Goal: Navigation & Orientation: Find specific page/section

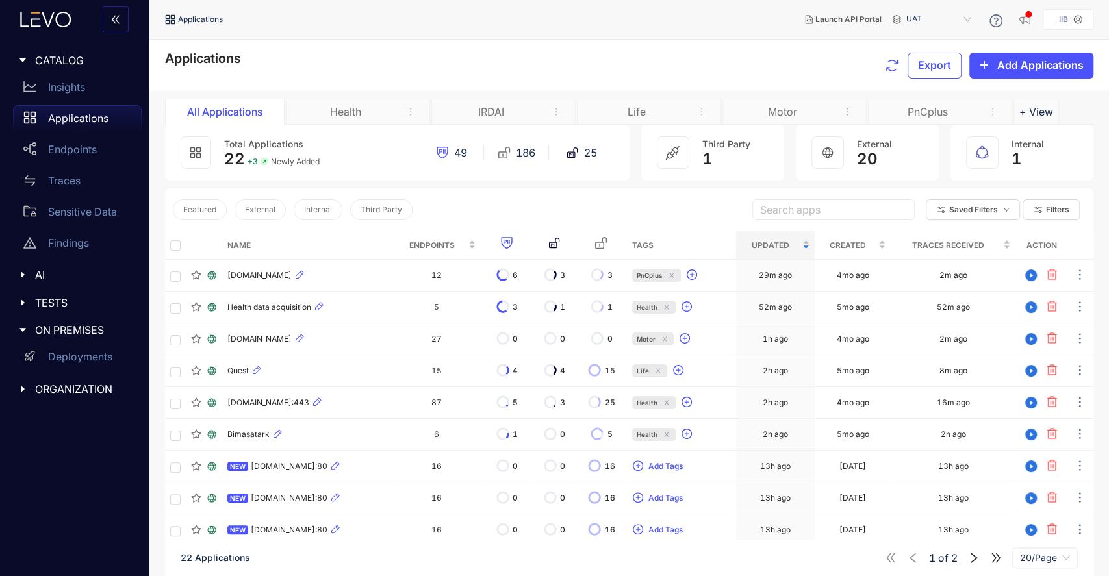
click at [785, 110] on div "Motor" at bounding box center [782, 112] width 97 height 12
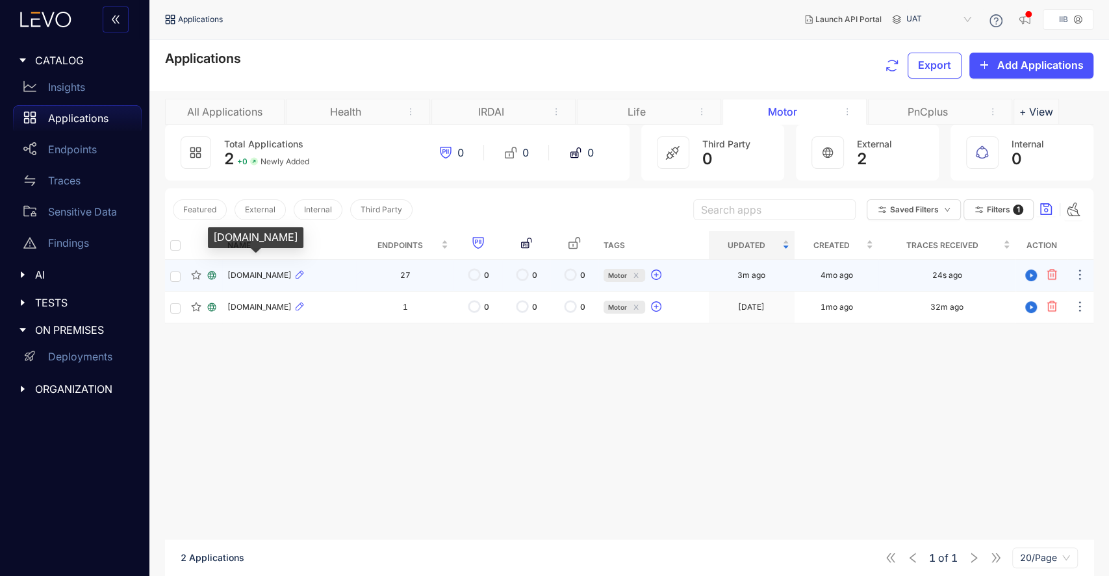
click at [273, 279] on span "[DOMAIN_NAME]" at bounding box center [259, 275] width 64 height 9
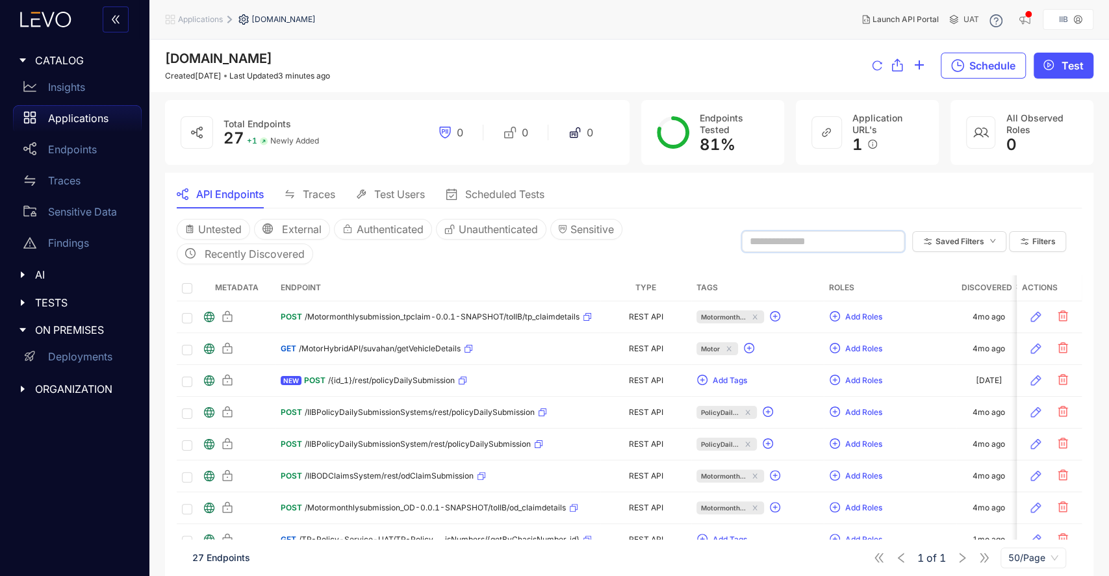
click at [779, 240] on input "text" at bounding box center [817, 242] width 135 height 12
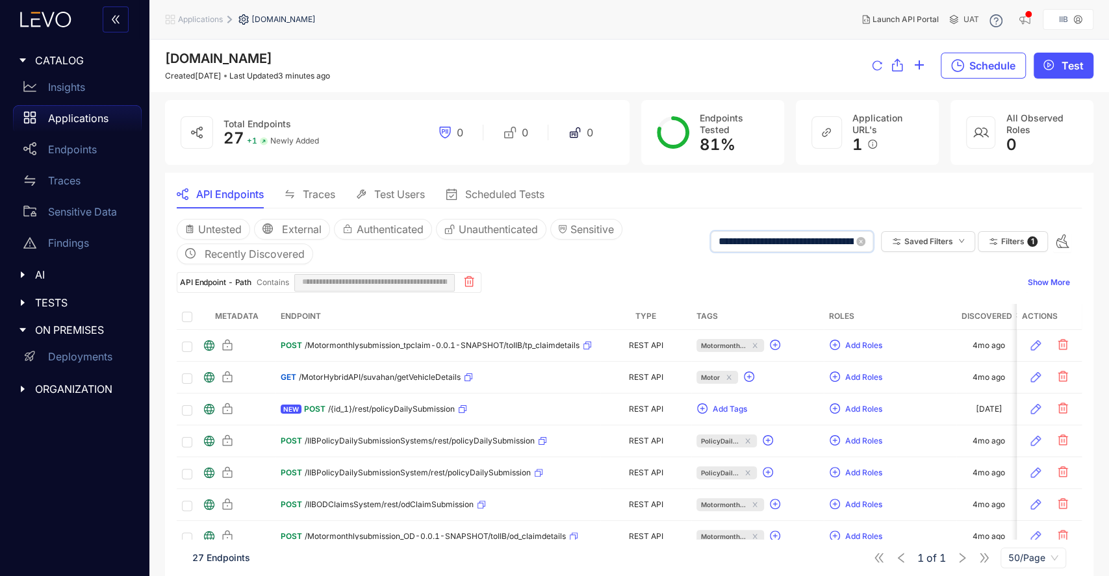
scroll to position [0, 163]
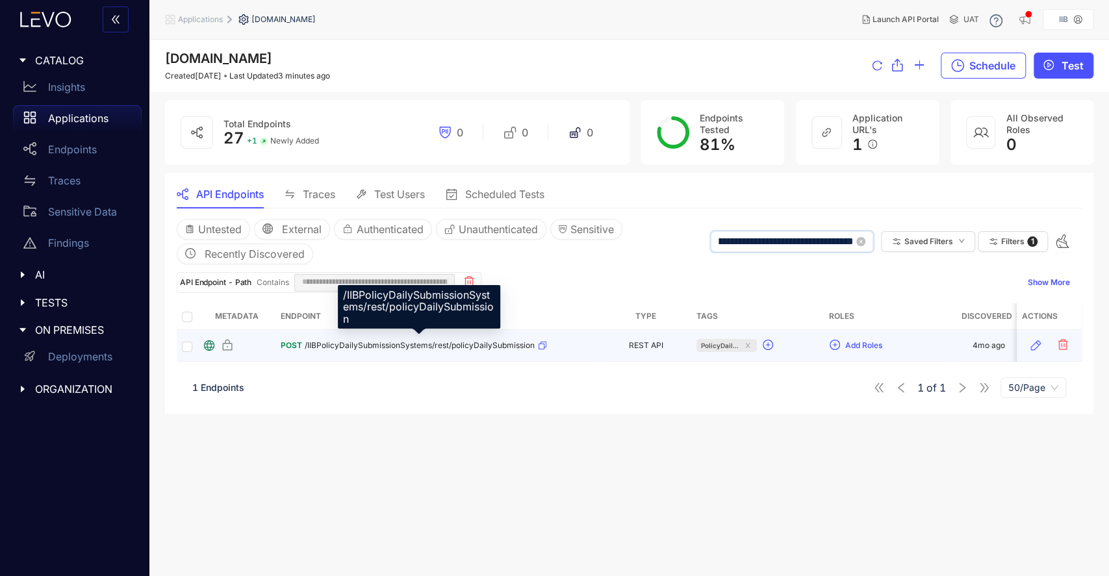
type input "**********"
click at [468, 342] on span "/IIBPolicyDailySubmissionSystems/rest/policyDailySubmission" at bounding box center [420, 345] width 230 height 9
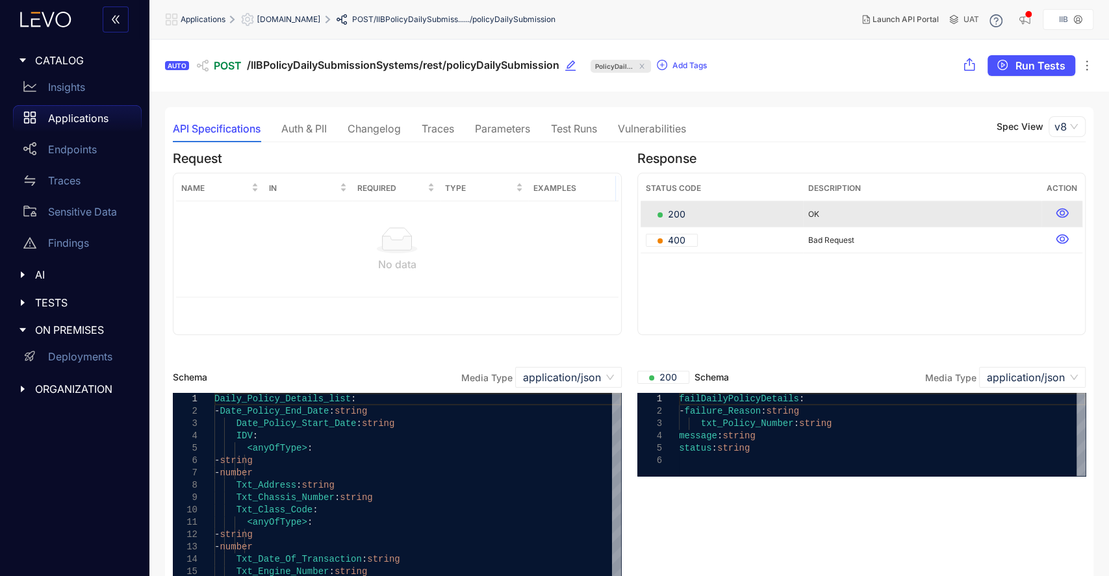
click at [88, 122] on p "Applications" at bounding box center [78, 118] width 60 height 12
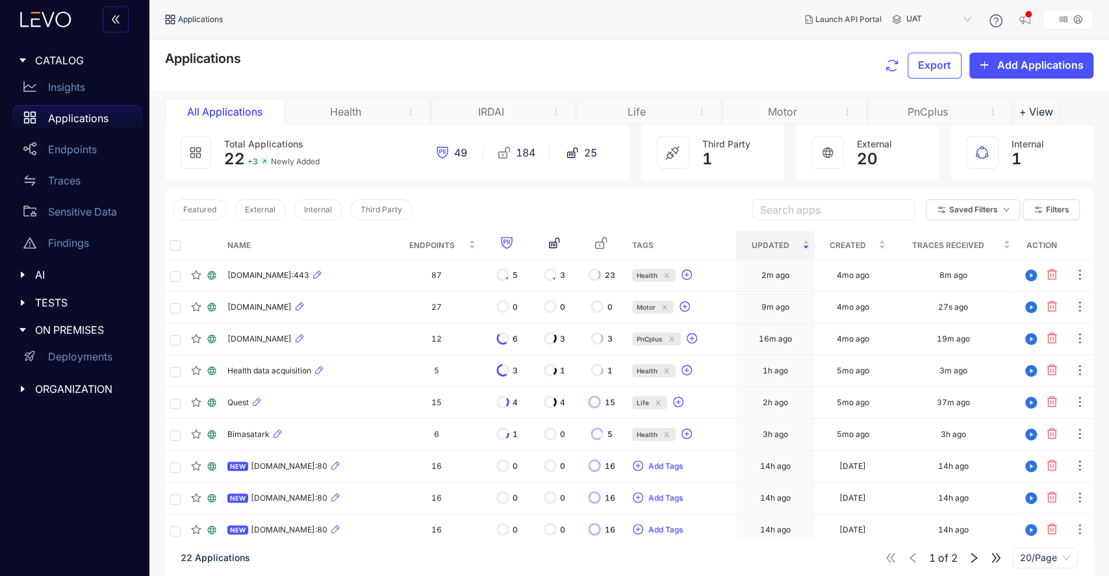
click at [640, 107] on div "Life" at bounding box center [636, 112] width 97 height 12
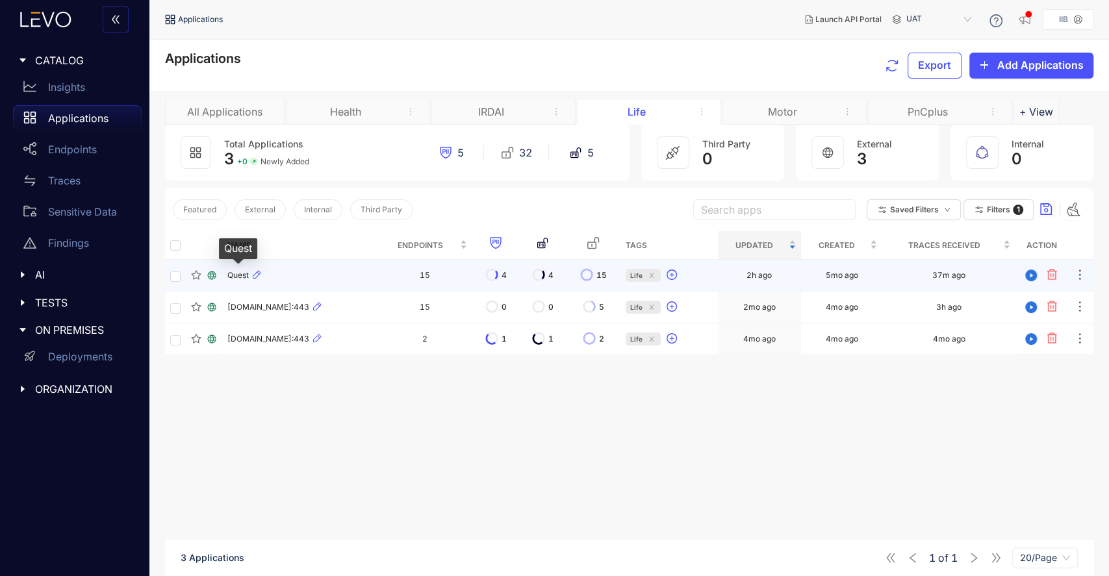
click at [238, 276] on span "Quest" at bounding box center [237, 275] width 21 height 9
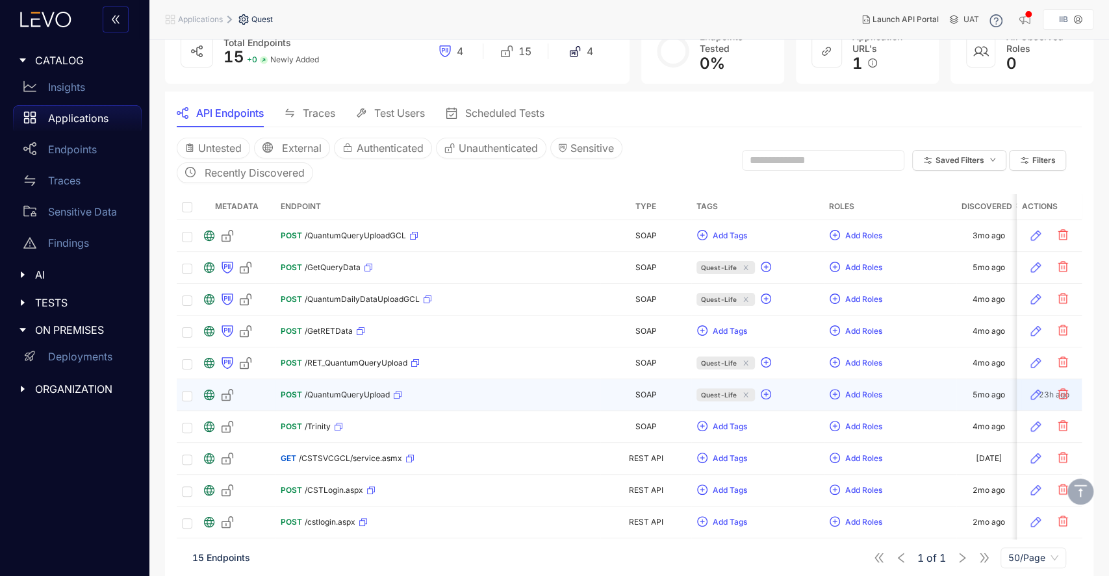
scroll to position [68, 0]
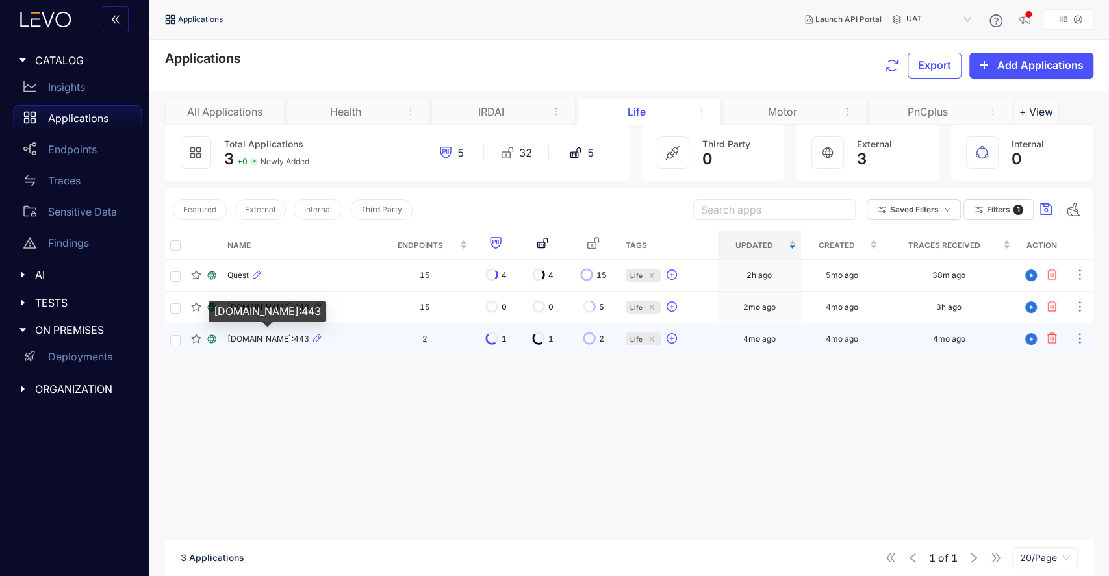
click at [257, 336] on span "[DOMAIN_NAME]:443" at bounding box center [268, 339] width 82 height 9
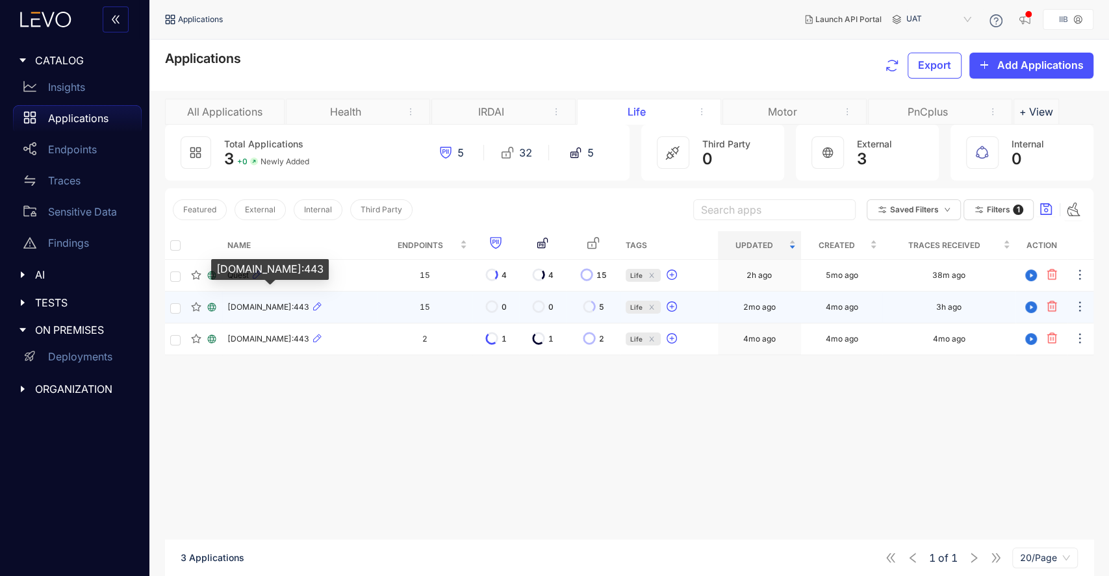
click at [259, 309] on span "[DOMAIN_NAME]:443" at bounding box center [268, 307] width 82 height 9
